Goal: Information Seeking & Learning: Learn about a topic

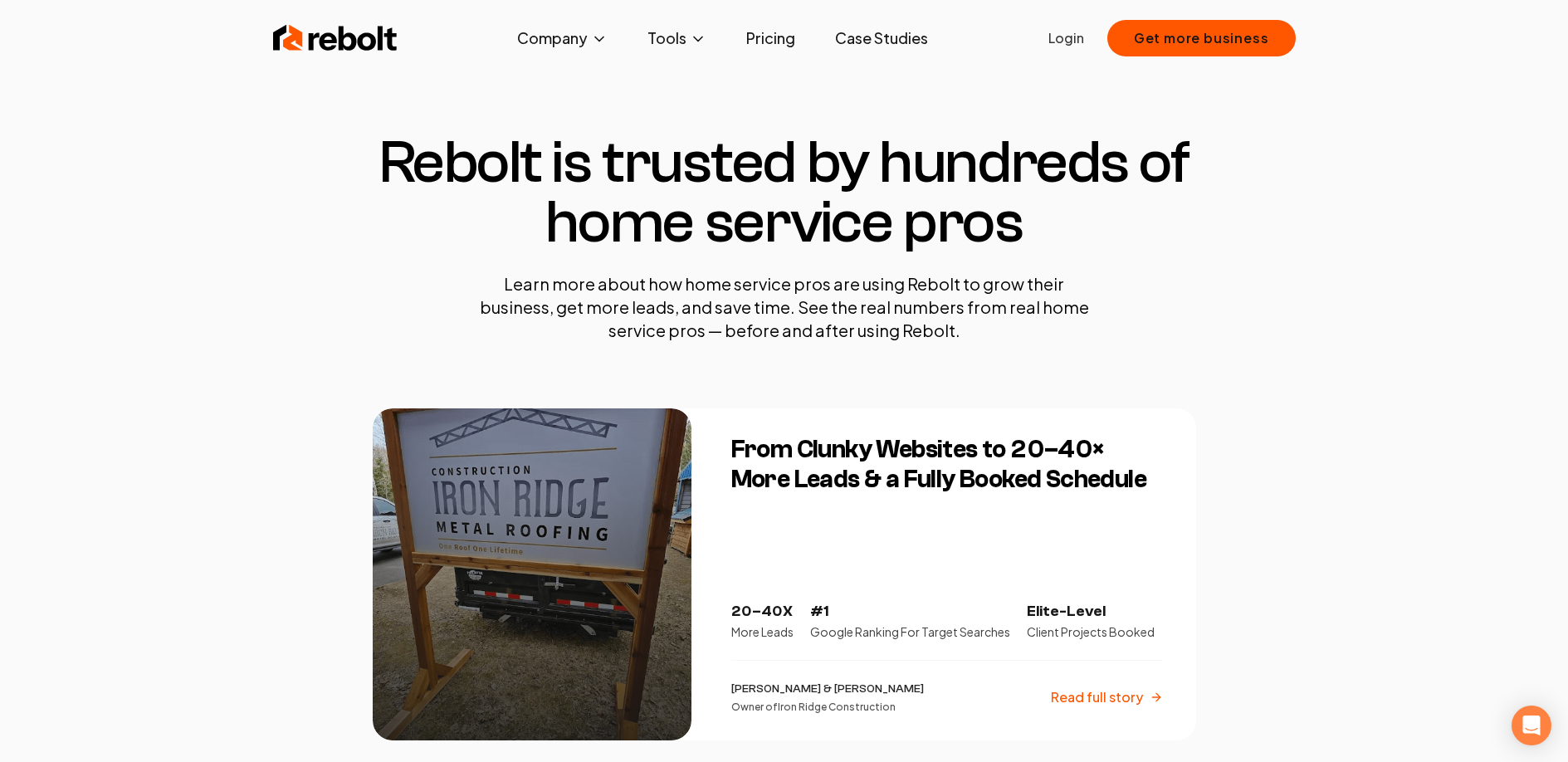
click at [874, 70] on section "Rebolt is trusted by hundreds of home service pros Learn more about how home se…" at bounding box center [784, 237] width 823 height 342
click at [768, 41] on link "Pricing" at bounding box center [770, 38] width 75 height 33
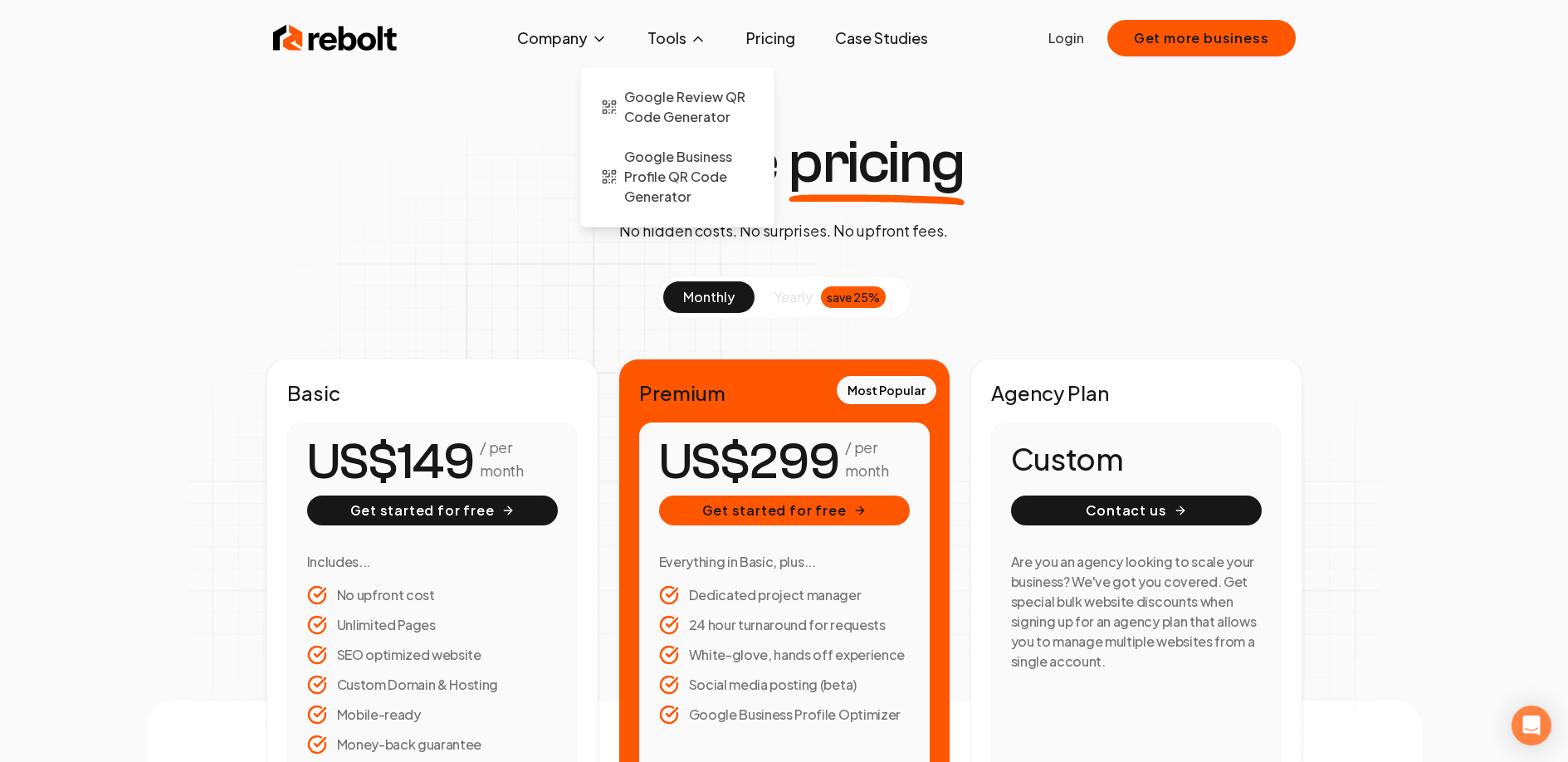
click at [652, 29] on button "Tools" at bounding box center [676, 38] width 85 height 33
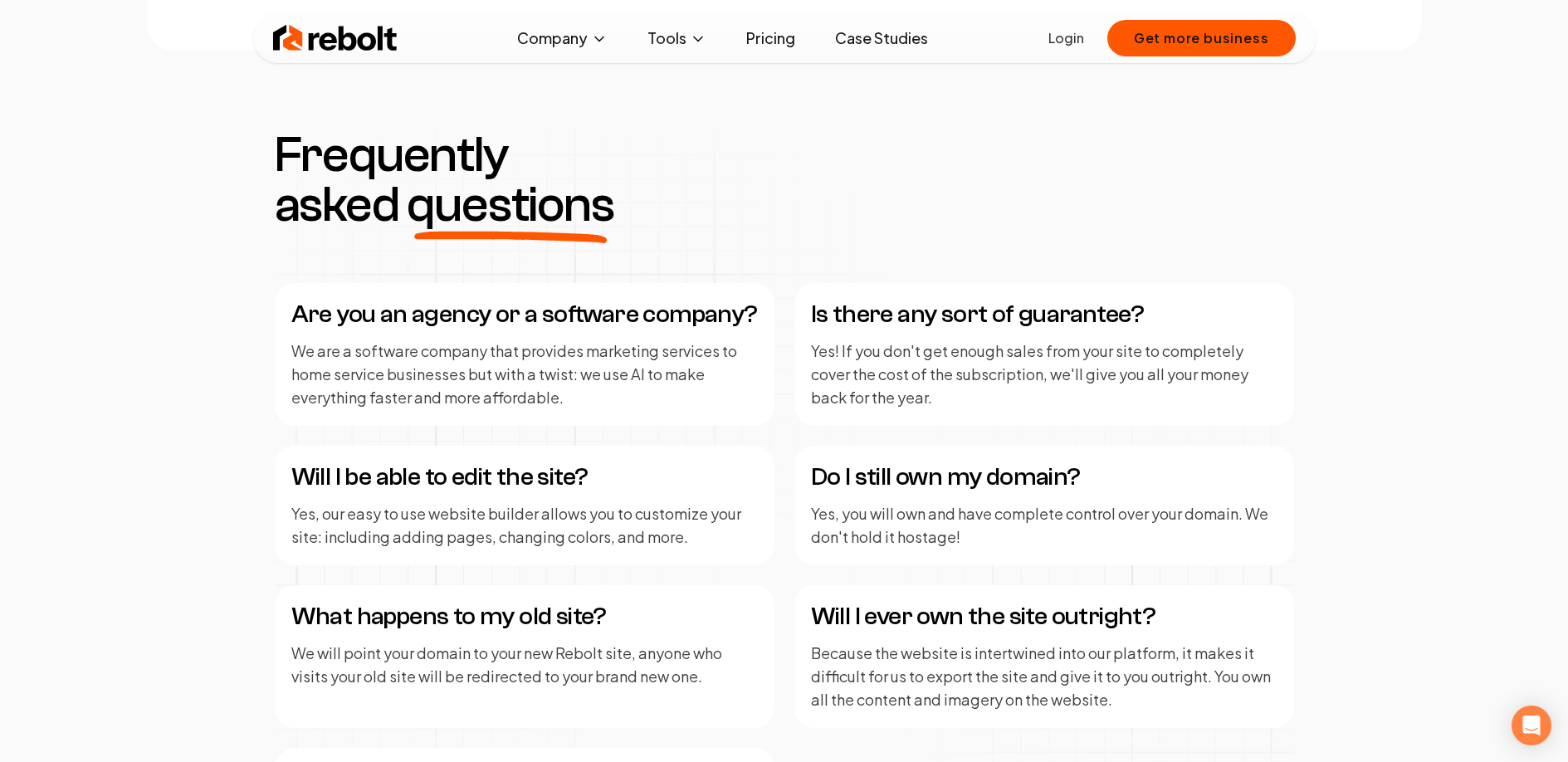
scroll to position [3220, 0]
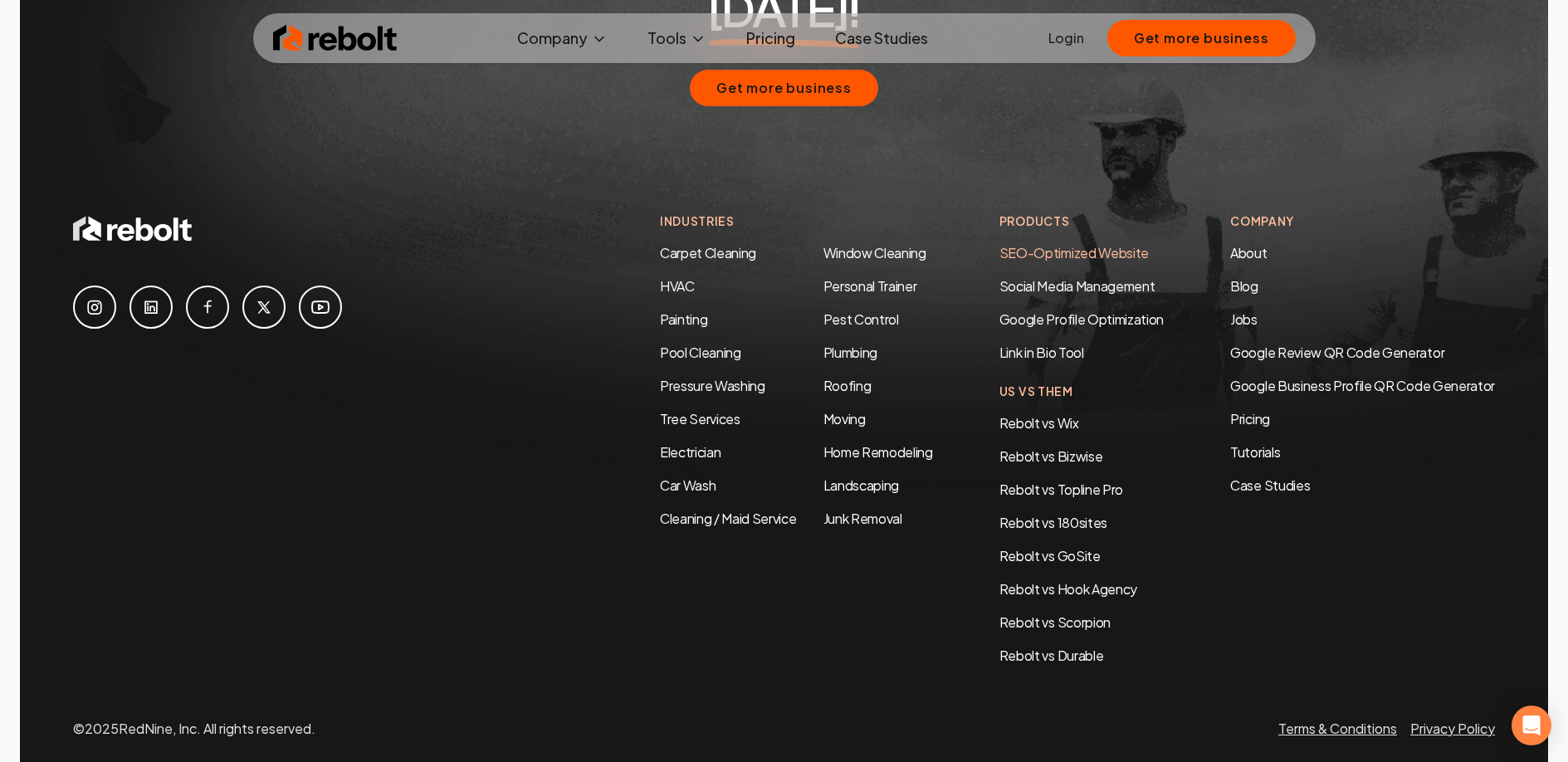
click at [1027, 244] on link "SEO-Optimized Website" at bounding box center [1073, 253] width 150 height 18
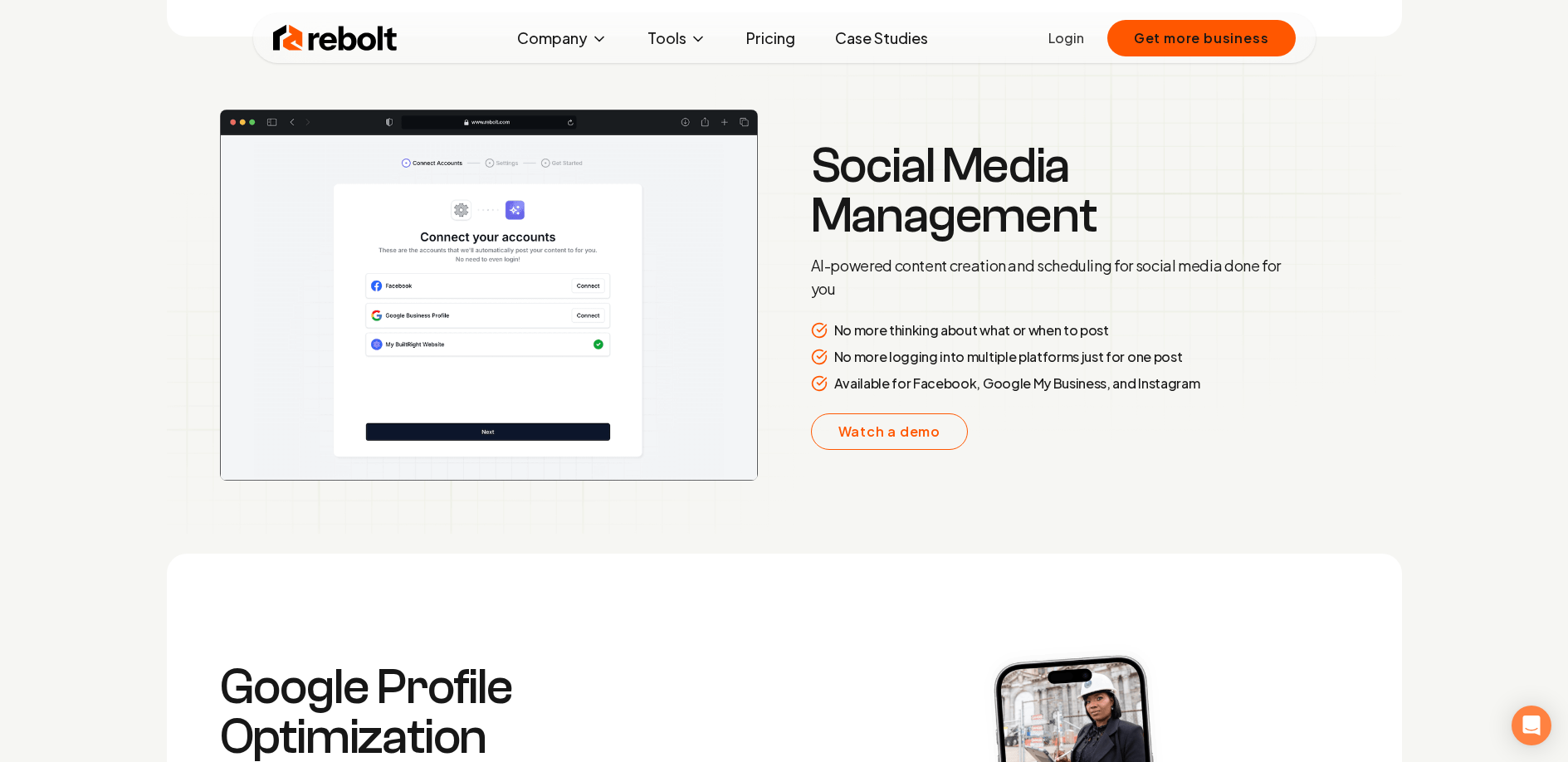
scroll to position [3285, 0]
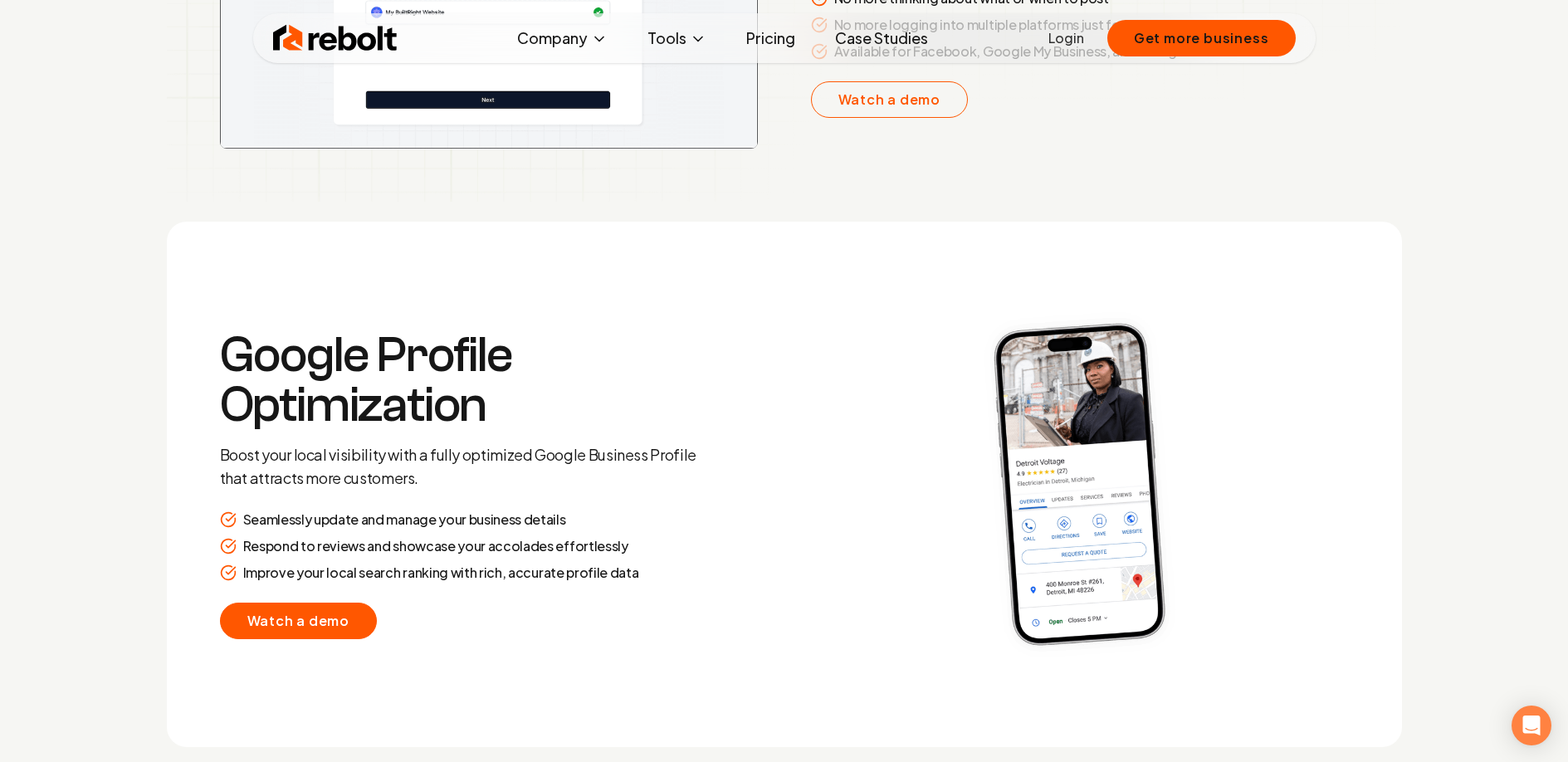
click at [336, 603] on link "Watch a demo" at bounding box center [298, 620] width 157 height 36
